Goal: Information Seeking & Learning: Learn about a topic

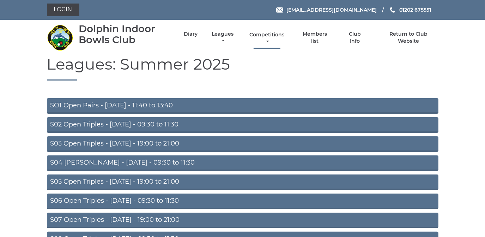
click at [274, 35] on link "Competitions" at bounding box center [267, 38] width 38 height 14
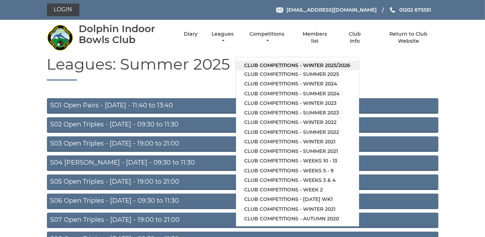
click at [273, 64] on link "Club competitions - Winter 2025/2026" at bounding box center [297, 66] width 123 height 10
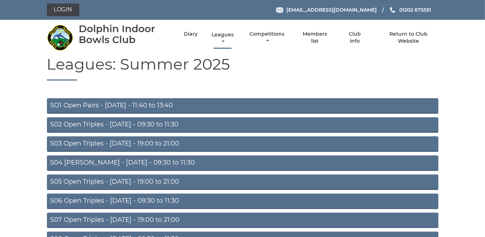
click at [222, 34] on link "Leagues" at bounding box center [222, 38] width 25 height 14
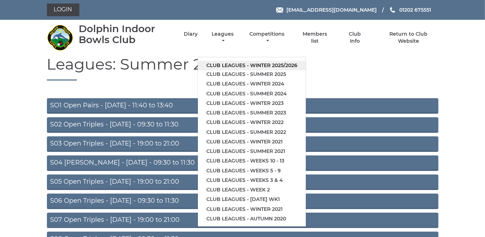
click at [262, 64] on link "Club leagues - Winter 2025/2026" at bounding box center [252, 66] width 108 height 10
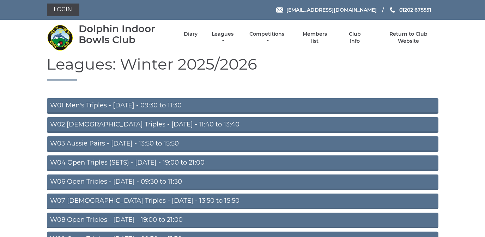
click at [135, 161] on link "W04 Open Triples (SETS) - Monday - 19:00 to 21:00" at bounding box center [242, 163] width 391 height 16
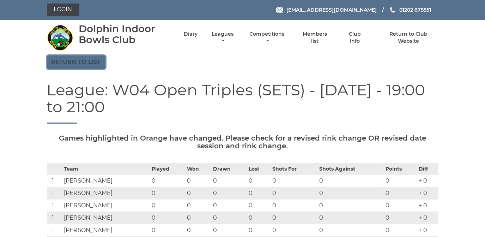
click at [75, 60] on link "Return to list" at bounding box center [76, 61] width 59 height 13
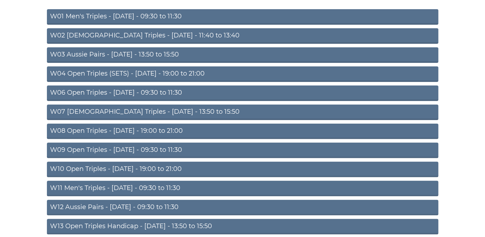
scroll to position [96, 0]
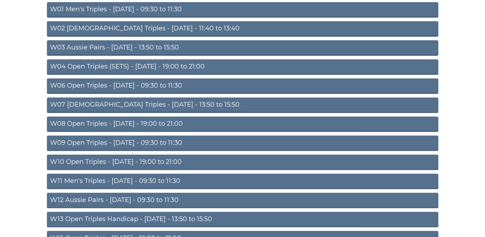
click at [148, 122] on link "W08 Open Triples - [DATE] - 19:00 to 21:00" at bounding box center [242, 124] width 391 height 16
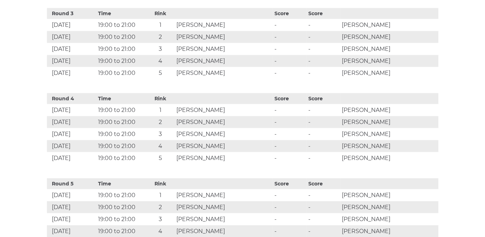
scroll to position [513, 0]
